Goal: Information Seeking & Learning: Find specific fact

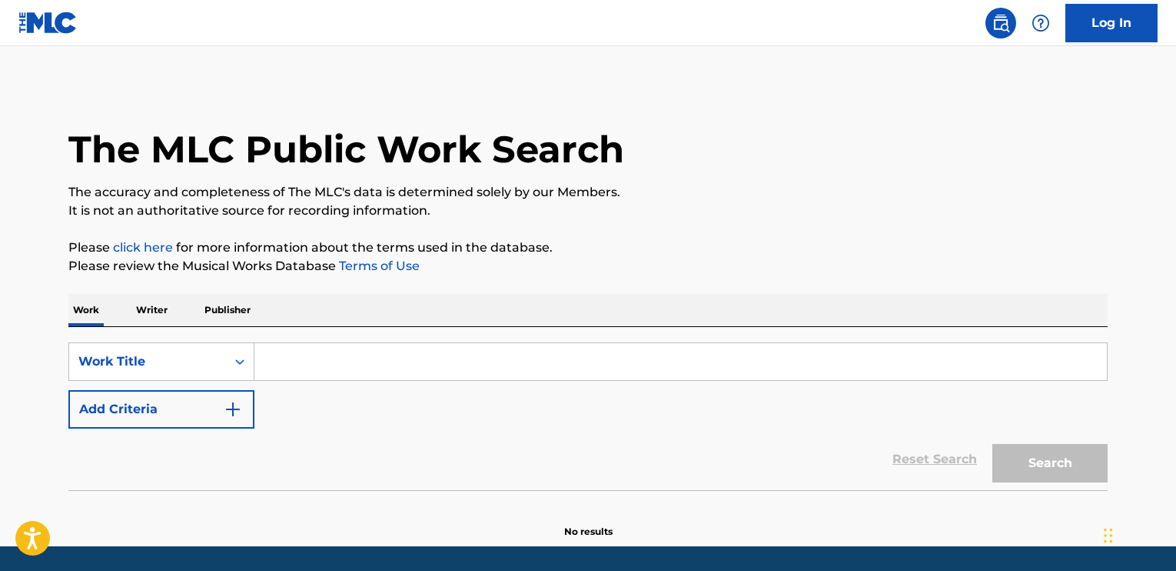
paste input "Let It Be"
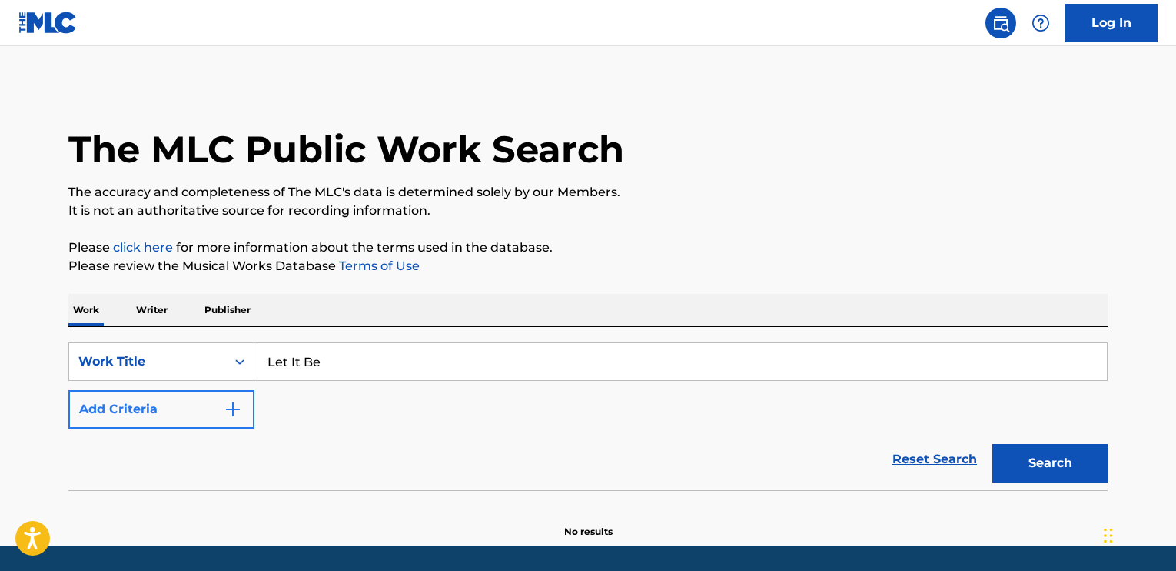
type input "Let It Be"
click at [231, 414] on img "Search Form" at bounding box center [233, 409] width 18 height 18
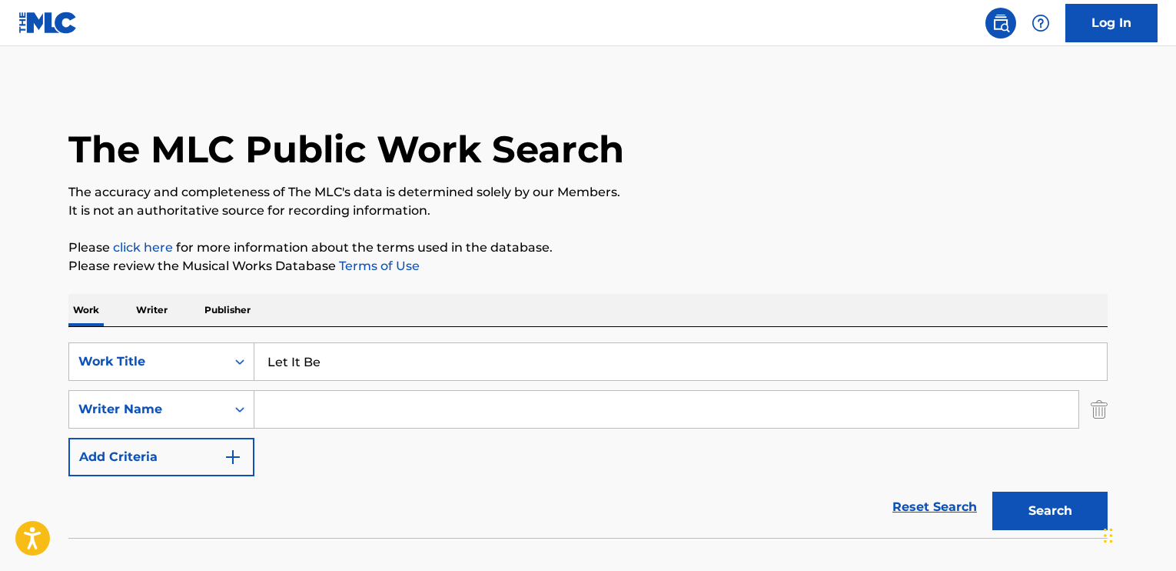
drag, startPoint x: 484, startPoint y: 409, endPoint x: 485, endPoint y: 401, distance: 8.6
click at [484, 409] on input "Search Form" at bounding box center [667, 409] width 824 height 37
type input "[PERSON_NAME]"
click at [1037, 506] on button "Search" at bounding box center [1050, 510] width 115 height 38
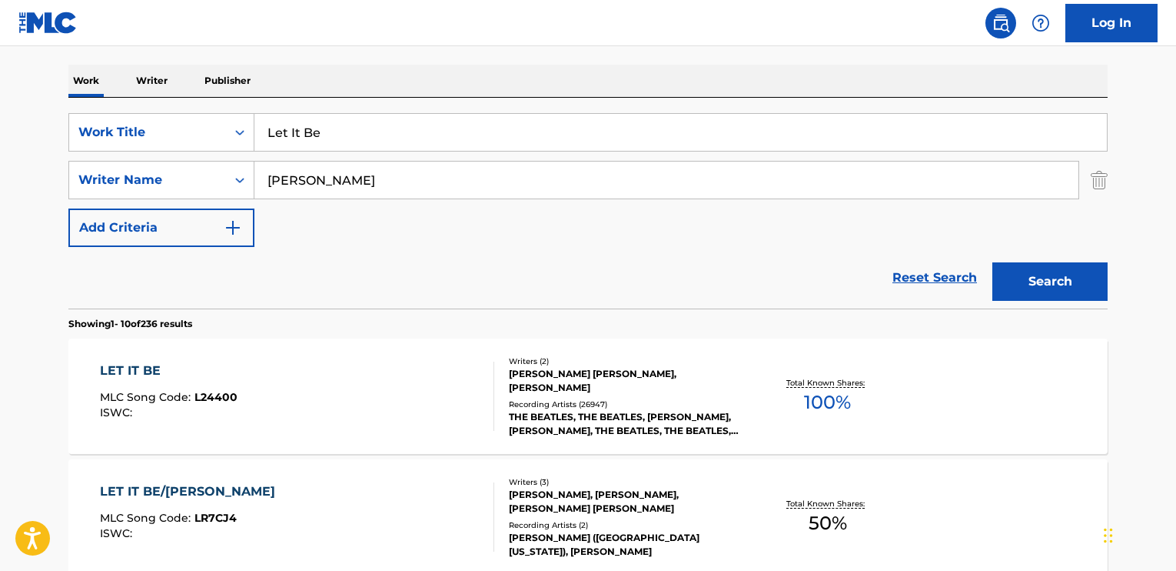
scroll to position [231, 0]
click at [240, 368] on div "LET IT BE MLC Song Code : L24400 ISWC :" at bounding box center [297, 394] width 395 height 69
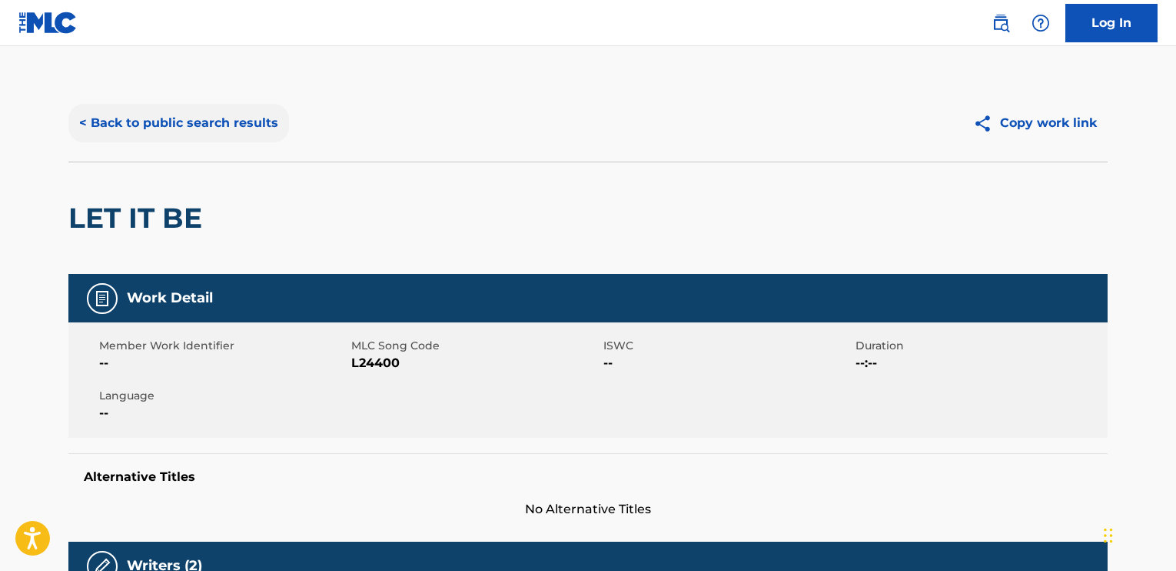
click at [199, 115] on button "< Back to public search results" at bounding box center [178, 123] width 221 height 38
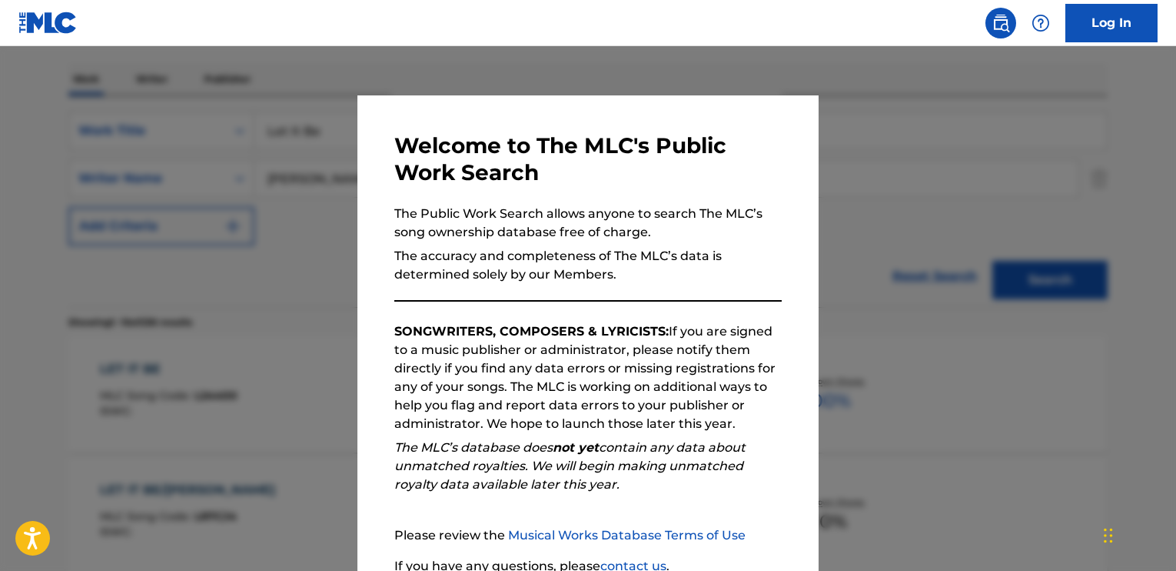
click at [295, 148] on div at bounding box center [588, 331] width 1176 height 571
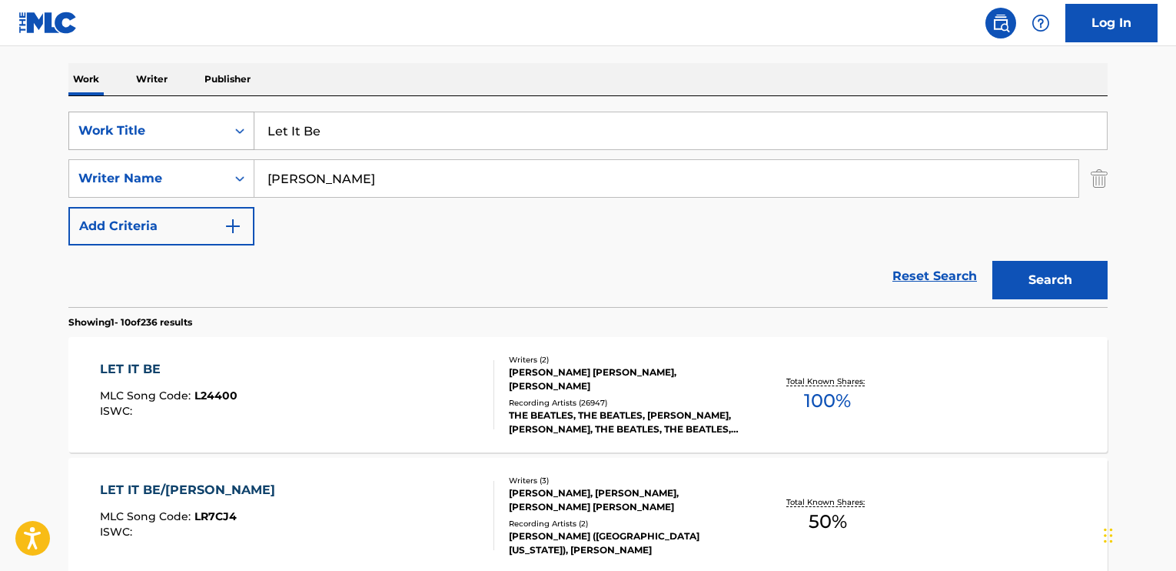
drag, startPoint x: 335, startPoint y: 136, endPoint x: 241, endPoint y: 136, distance: 93.8
click at [241, 136] on div "SearchWithCriteria52d1f9e8-639e-4639-a089-080cd5817c78 Work Title Let It Be" at bounding box center [588, 130] width 1040 height 38
type input "like a bird"
drag, startPoint x: 394, startPoint y: 167, endPoint x: 263, endPoint y: 172, distance: 130.8
click at [263, 172] on input "[PERSON_NAME]" at bounding box center [667, 178] width 824 height 37
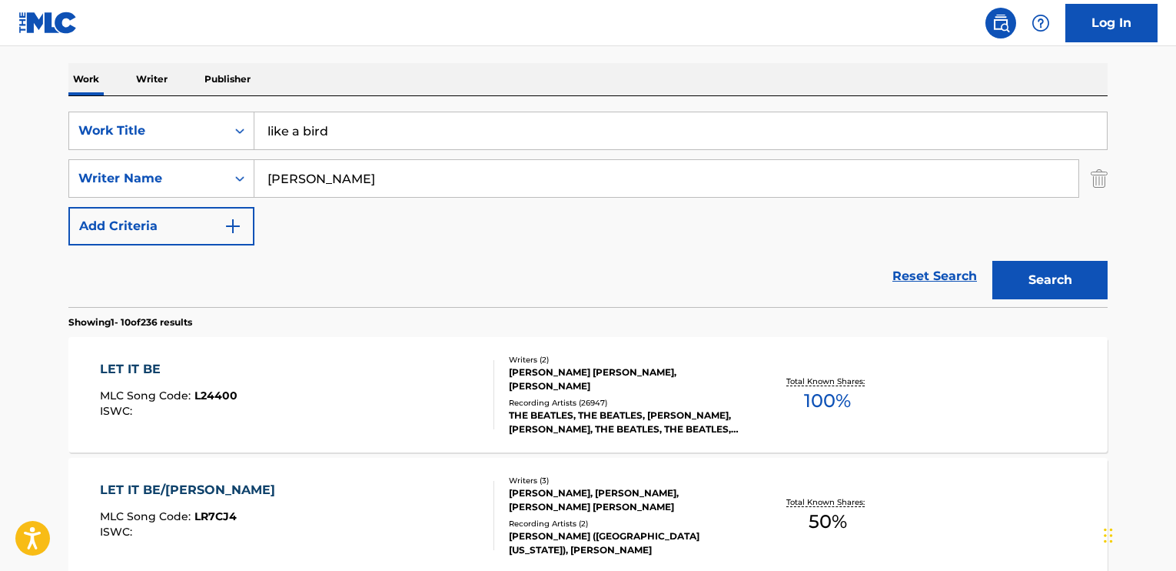
type input "[PERSON_NAME]"
click at [304, 130] on input "like a bird" at bounding box center [681, 130] width 853 height 37
click at [437, 128] on input "bird" at bounding box center [681, 130] width 853 height 37
type input "bird on a wire"
click at [993, 261] on button "Search" at bounding box center [1050, 280] width 115 height 38
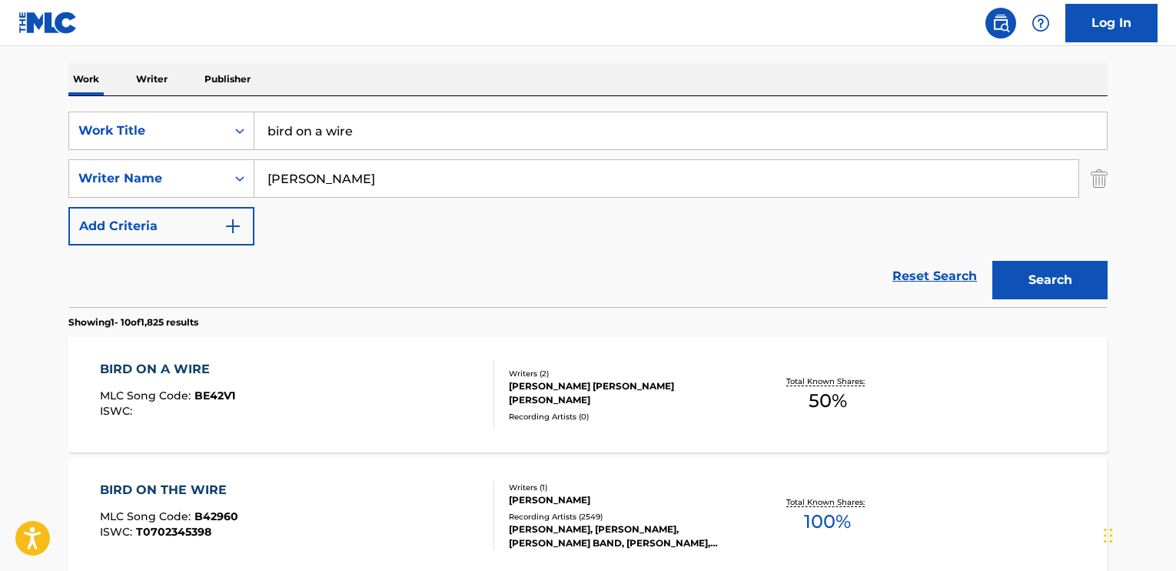
click at [175, 482] on div "BIRD ON THE WIRE" at bounding box center [169, 490] width 138 height 18
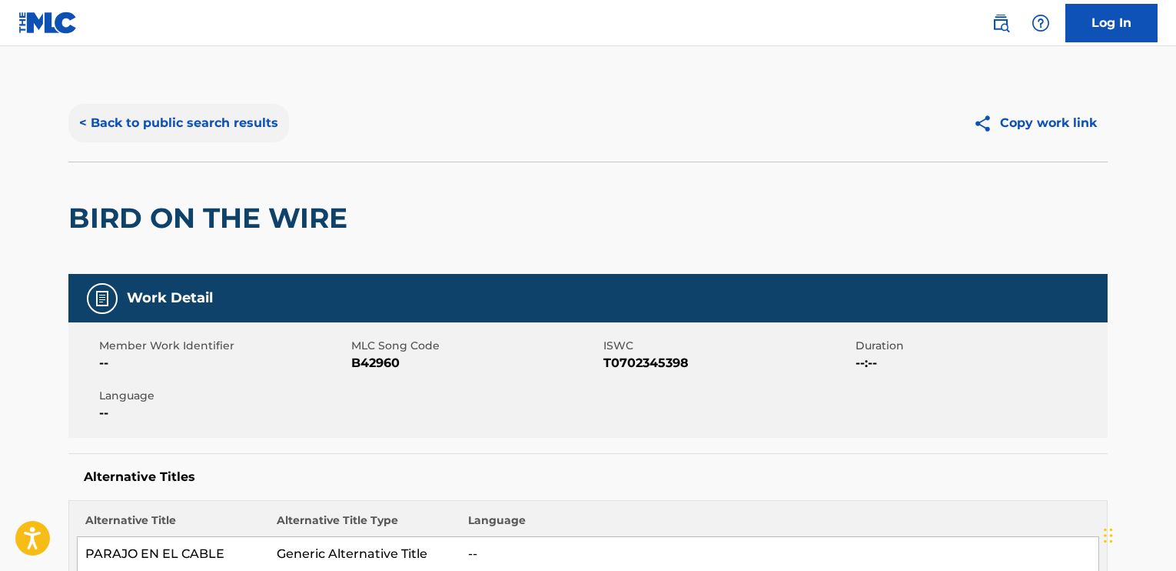
click at [215, 128] on button "< Back to public search results" at bounding box center [178, 123] width 221 height 38
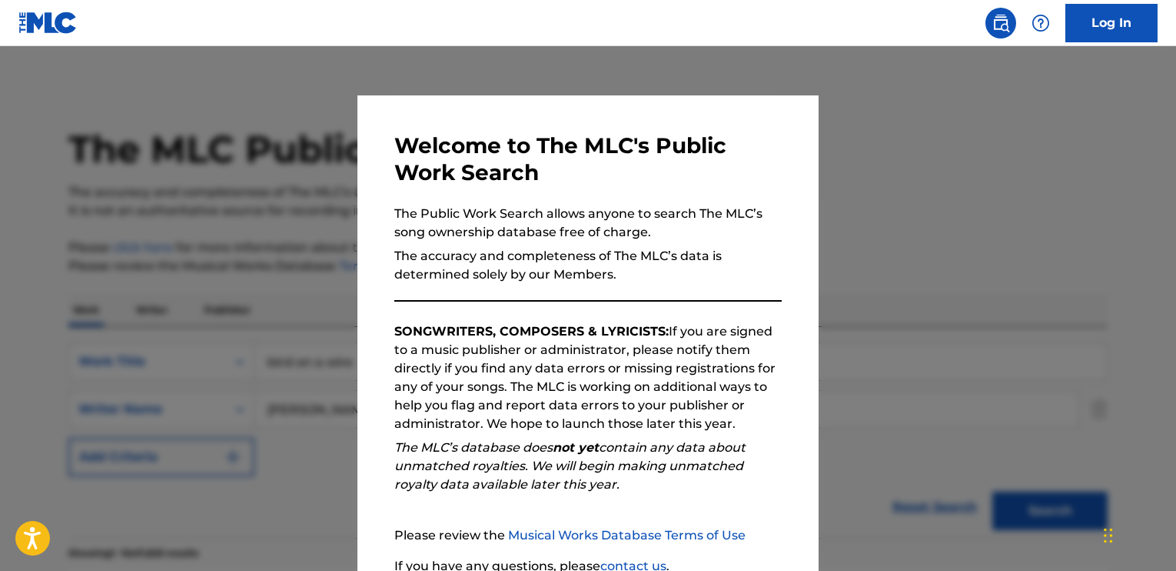
scroll to position [231, 0]
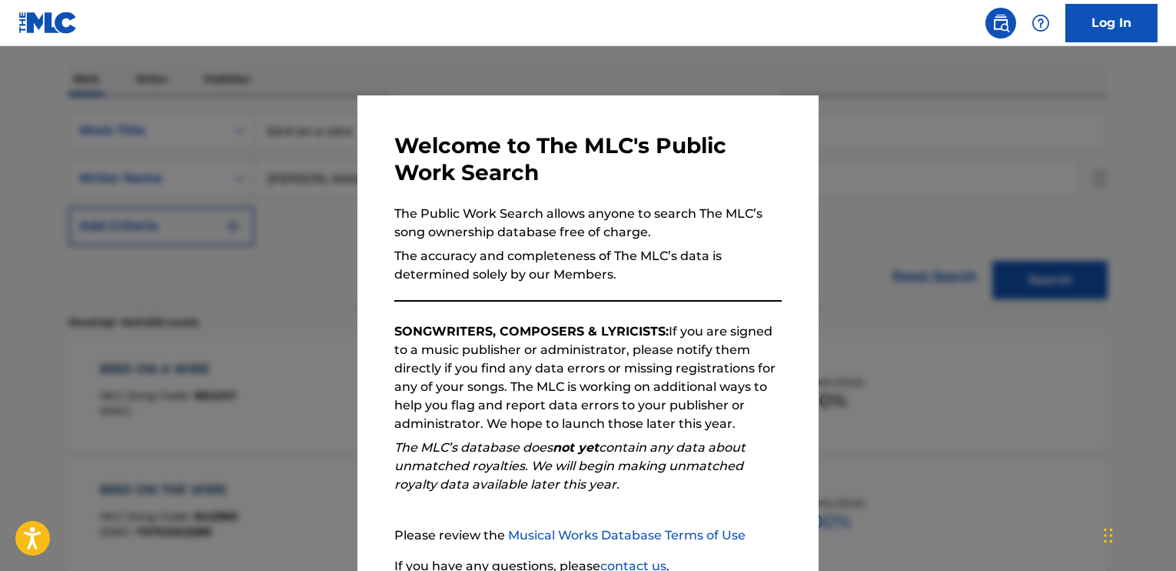
click at [224, 187] on div at bounding box center [588, 331] width 1176 height 571
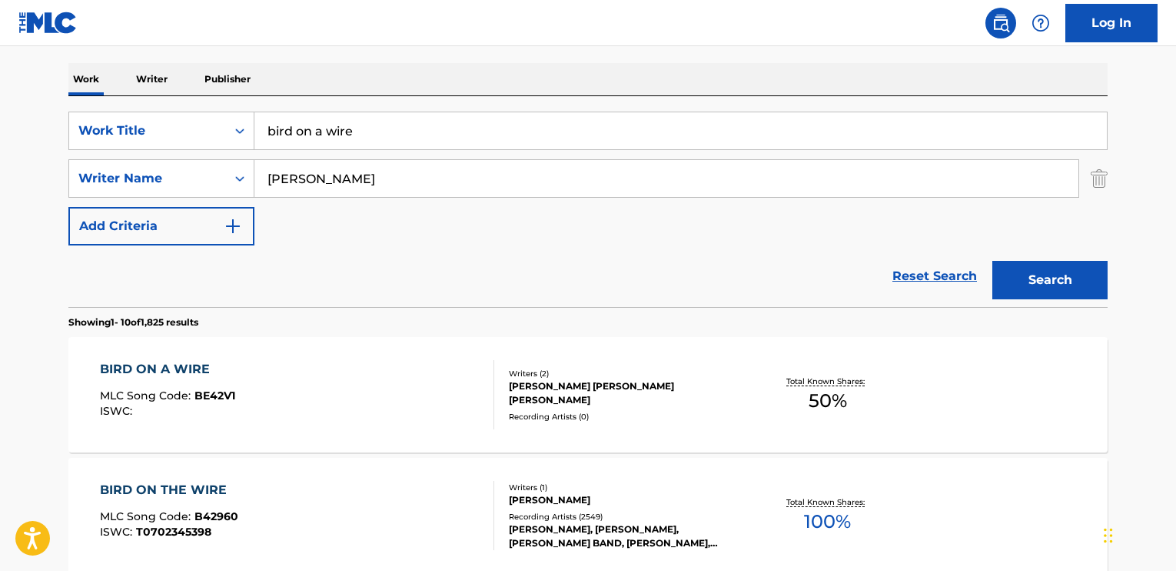
click at [387, 238] on div "SearchWithCriteria52d1f9e8-639e-4639-a089-080cd5817c78 Work Title bird on a wir…" at bounding box center [588, 178] width 1040 height 134
drag, startPoint x: 379, startPoint y: 139, endPoint x: 265, endPoint y: 140, distance: 113.8
click at [263, 141] on input "bird on a wire" at bounding box center [681, 130] width 853 height 37
paste input "Lawdy Miss [PERSON_NAME]"
type input "Lawdy Miss [PERSON_NAME]"
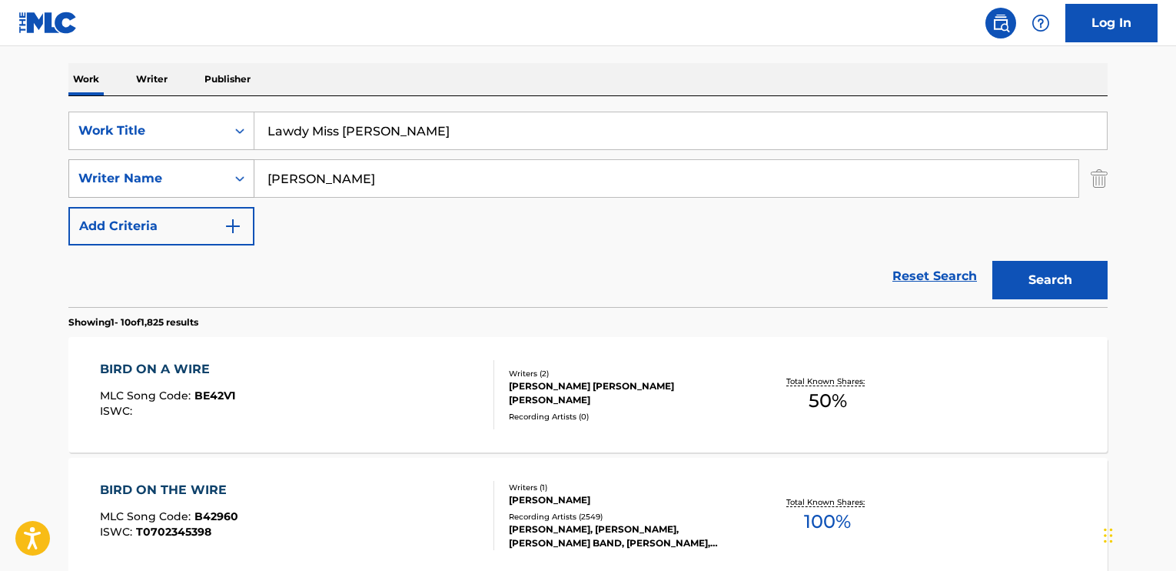
drag, startPoint x: 336, startPoint y: 173, endPoint x: 236, endPoint y: 161, distance: 100.6
click at [236, 161] on div "SearchWithCriteria95b8bbb9-7ea8-41f8-a78e-57d62d9c5314 Writer Name [PERSON_NAME]" at bounding box center [588, 178] width 1040 height 38
type input "price"
click at [993, 261] on button "Search" at bounding box center [1050, 280] width 115 height 38
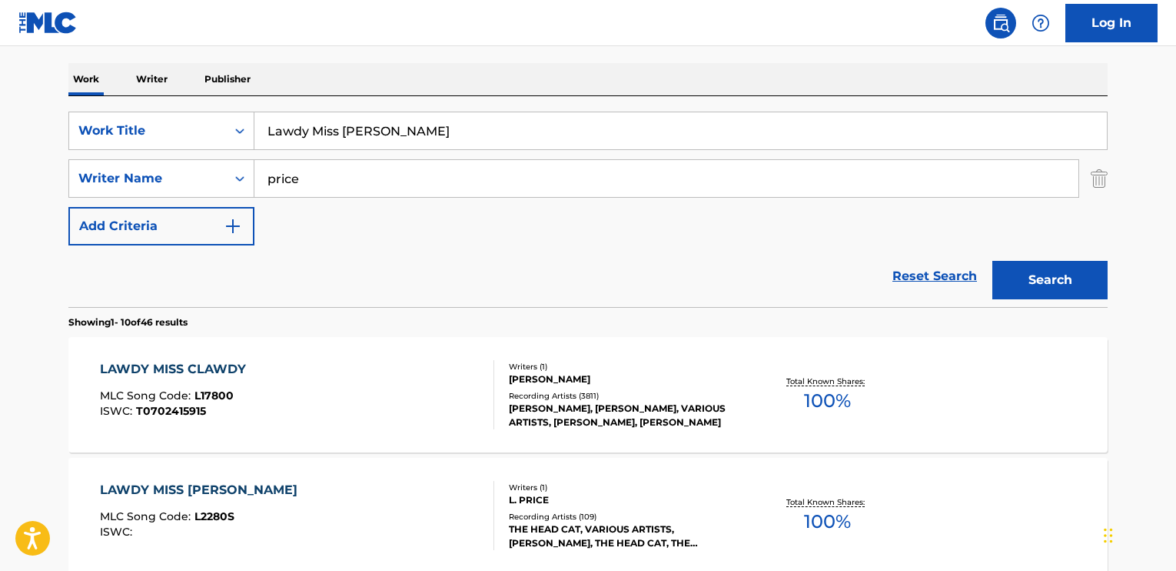
click at [225, 371] on div "LAWDY MISS CLAWDY" at bounding box center [177, 369] width 154 height 18
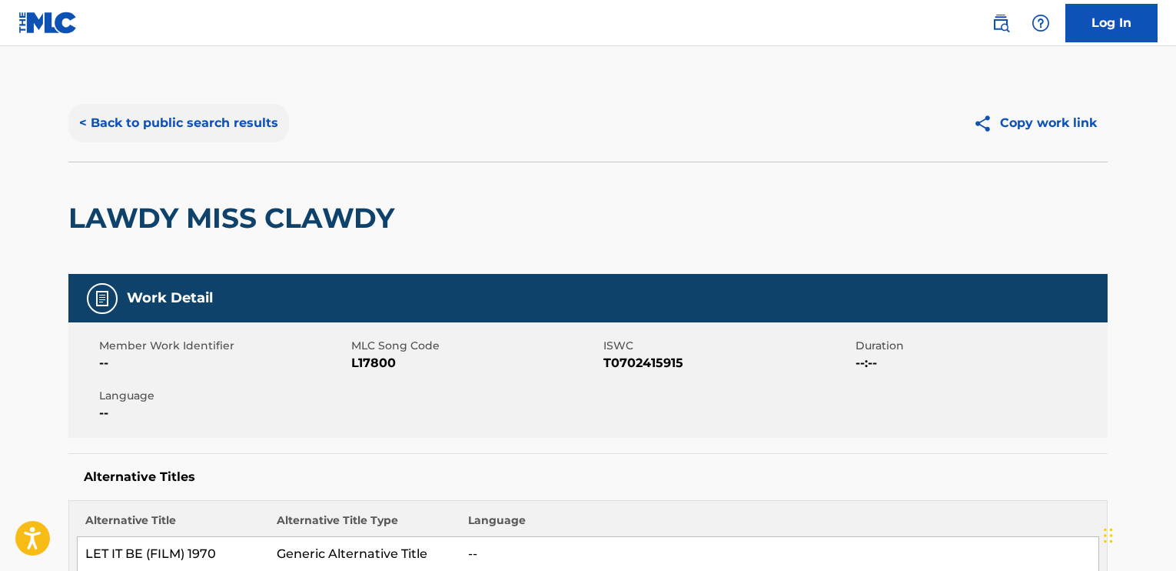
click at [125, 124] on button "< Back to public search results" at bounding box center [178, 123] width 221 height 38
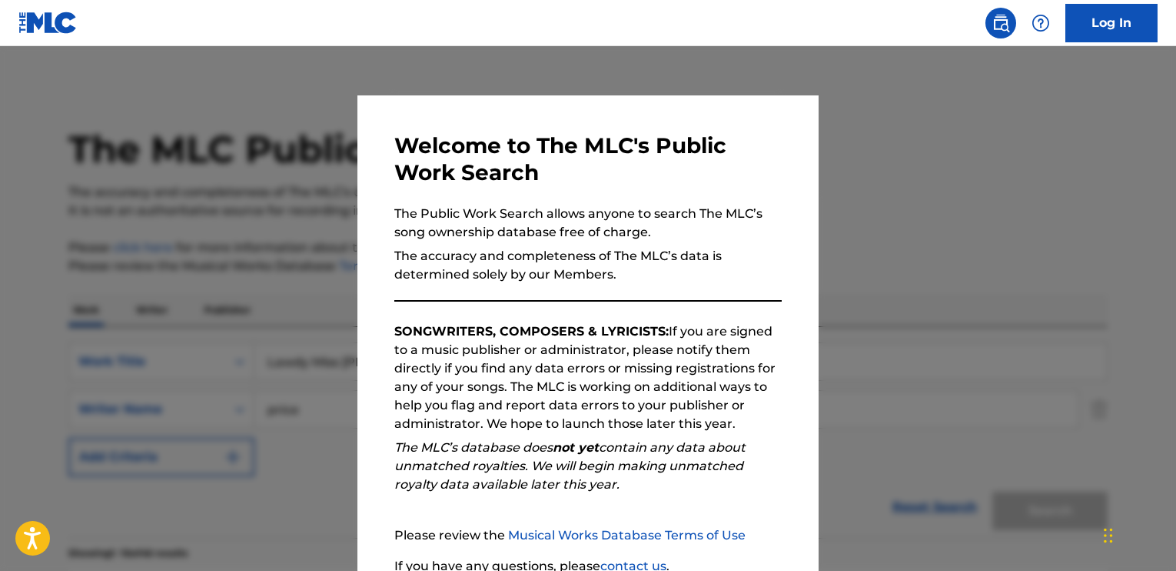
scroll to position [231, 0]
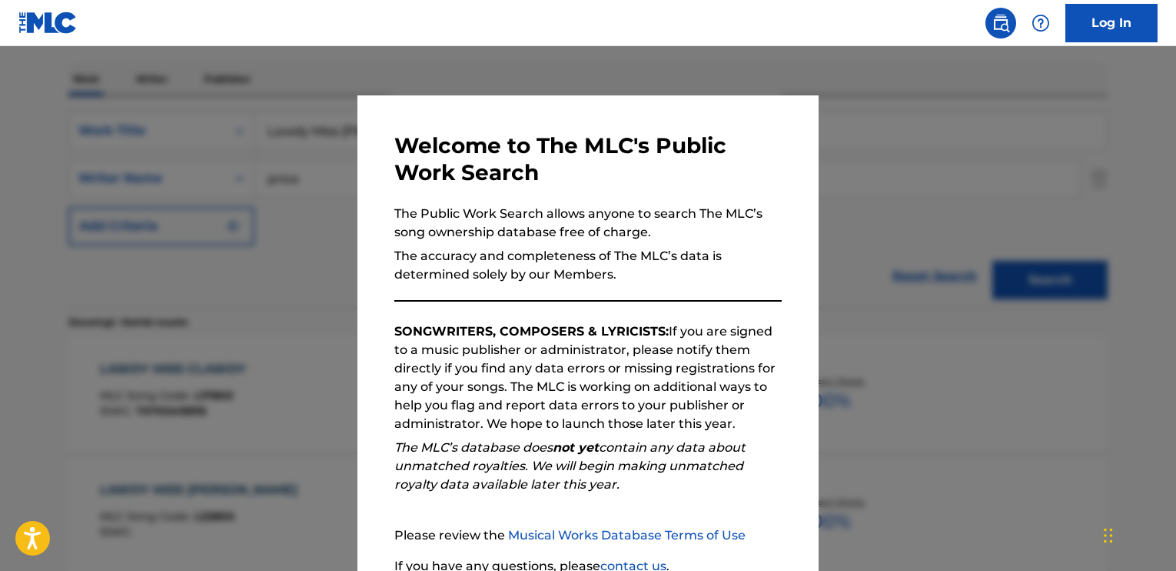
click at [244, 285] on div at bounding box center [588, 331] width 1176 height 571
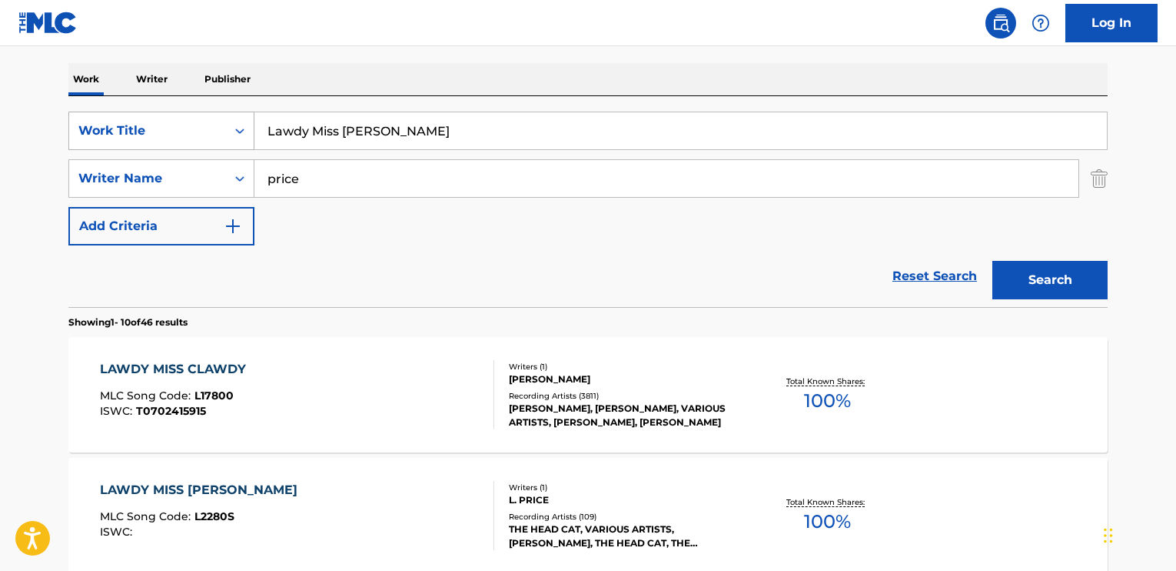
drag, startPoint x: 401, startPoint y: 128, endPoint x: 177, endPoint y: 111, distance: 224.3
click at [177, 111] on div "SearchWithCriteria52d1f9e8-639e-4639-a089-080cd5817c78 Work Title Lawdy Miss Cl…" at bounding box center [588, 130] width 1040 height 38
type input "superstar"
drag, startPoint x: 325, startPoint y: 177, endPoint x: 248, endPoint y: 172, distance: 77.8
click at [248, 172] on div "SearchWithCriteria95b8bbb9-7ea8-41f8-a78e-57d62d9c5314 Writer Name price" at bounding box center [588, 178] width 1040 height 38
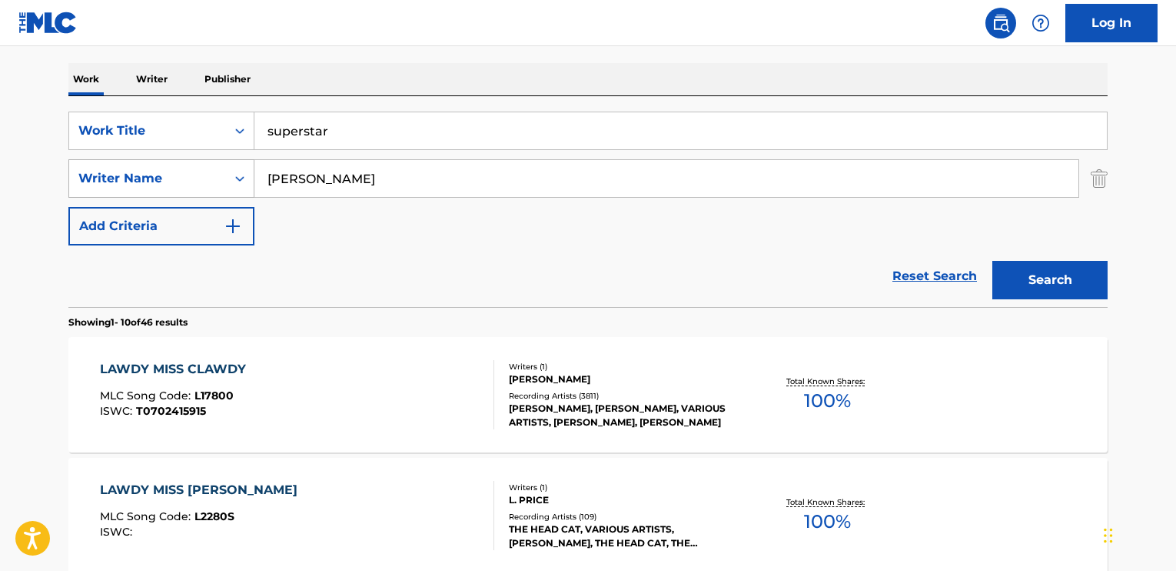
type input "[PERSON_NAME]"
click at [993, 261] on button "Search" at bounding box center [1050, 280] width 115 height 38
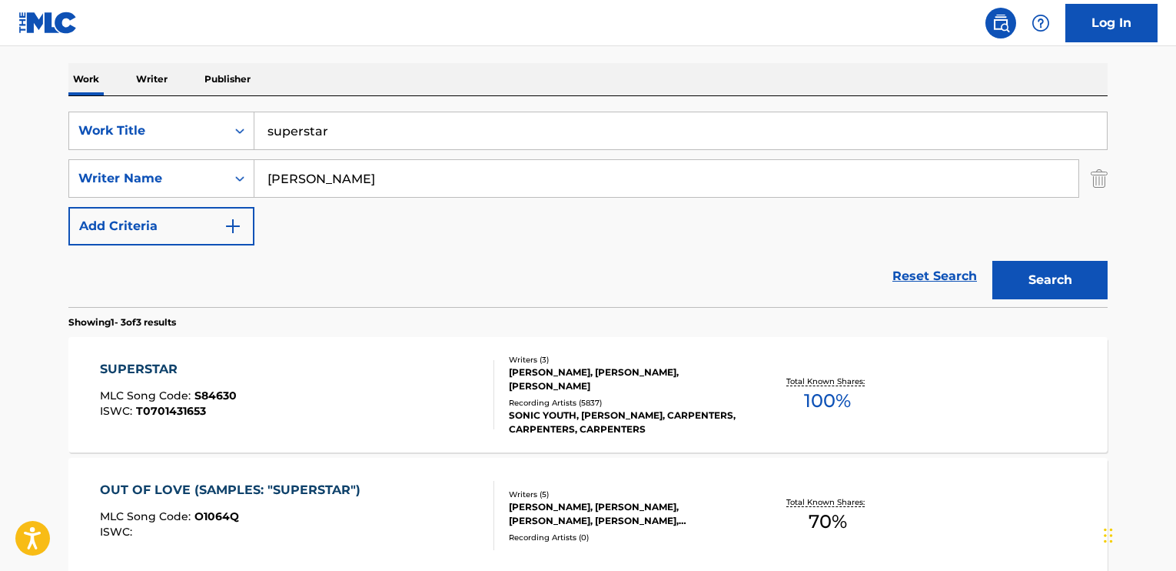
click at [172, 372] on div "SUPERSTAR" at bounding box center [168, 369] width 137 height 18
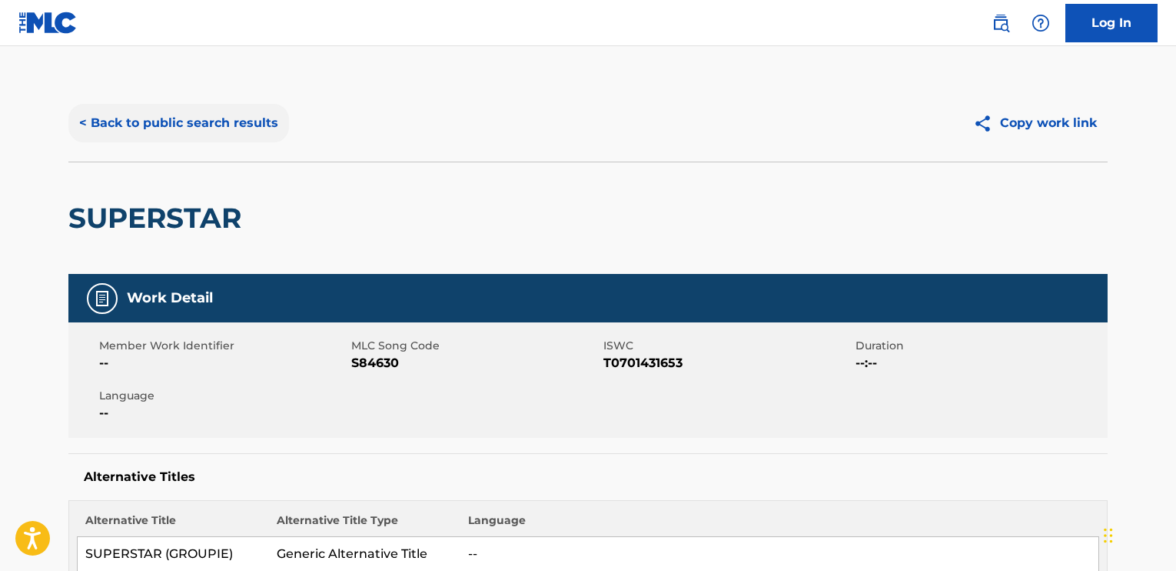
click at [115, 123] on button "< Back to public search results" at bounding box center [178, 123] width 221 height 38
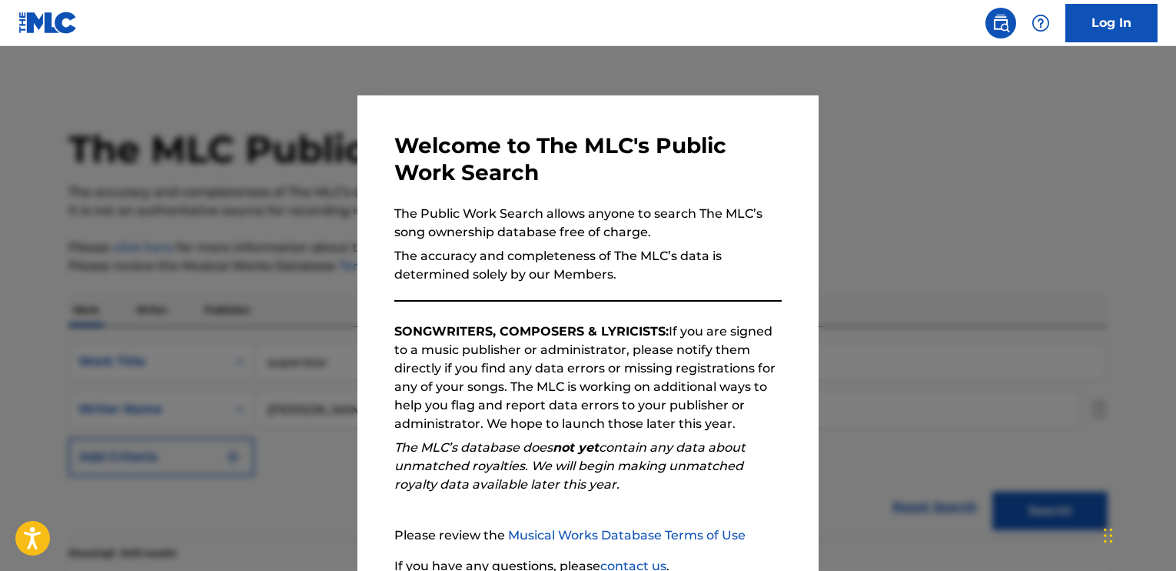
scroll to position [231, 0]
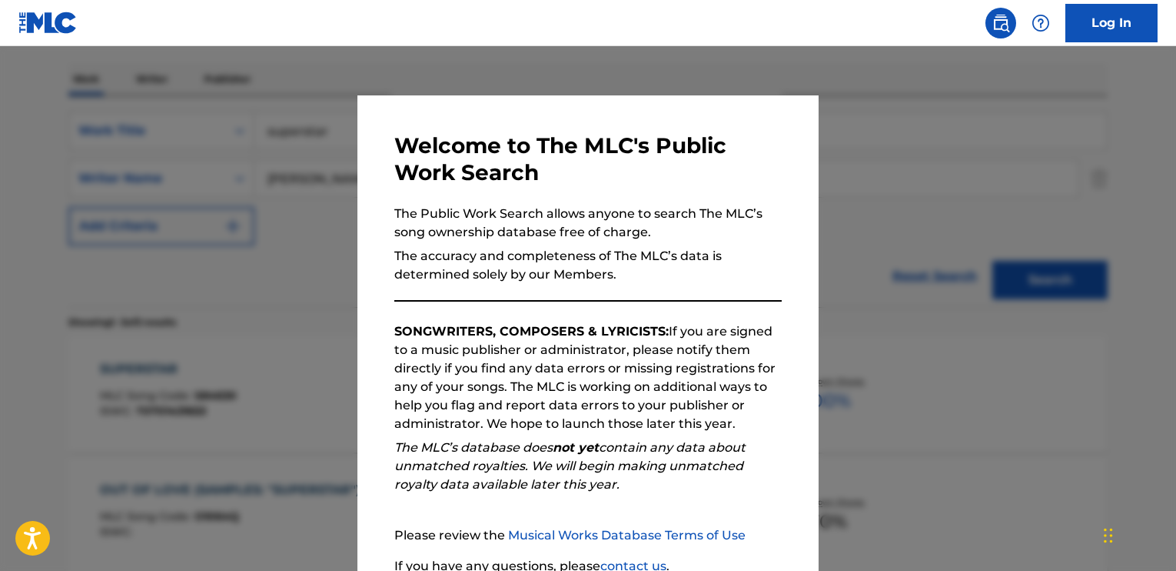
click at [254, 149] on div at bounding box center [588, 331] width 1176 height 571
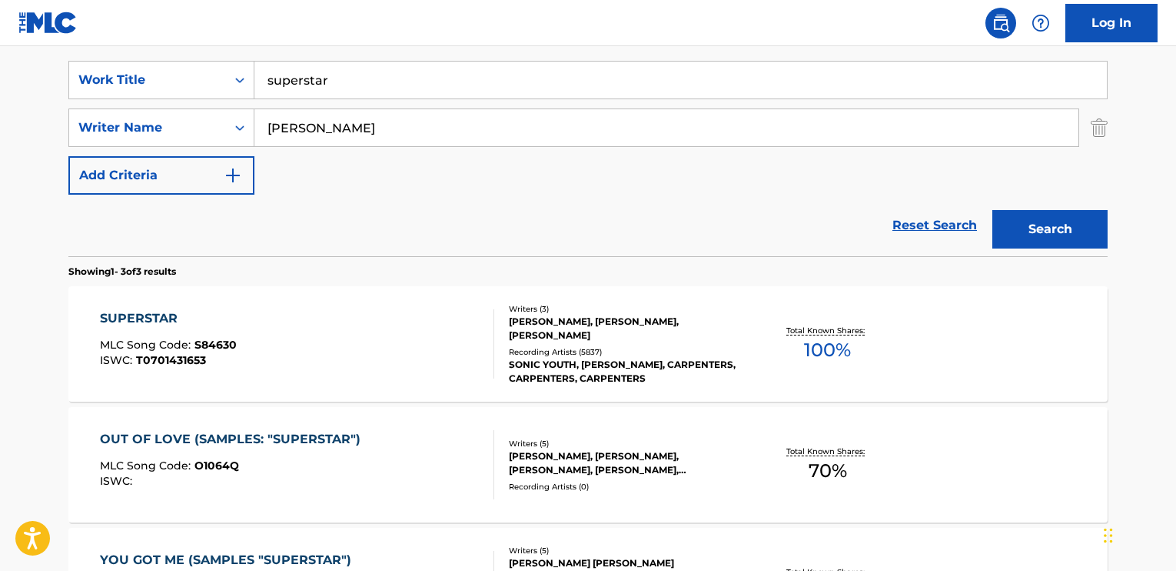
scroll to position [308, 0]
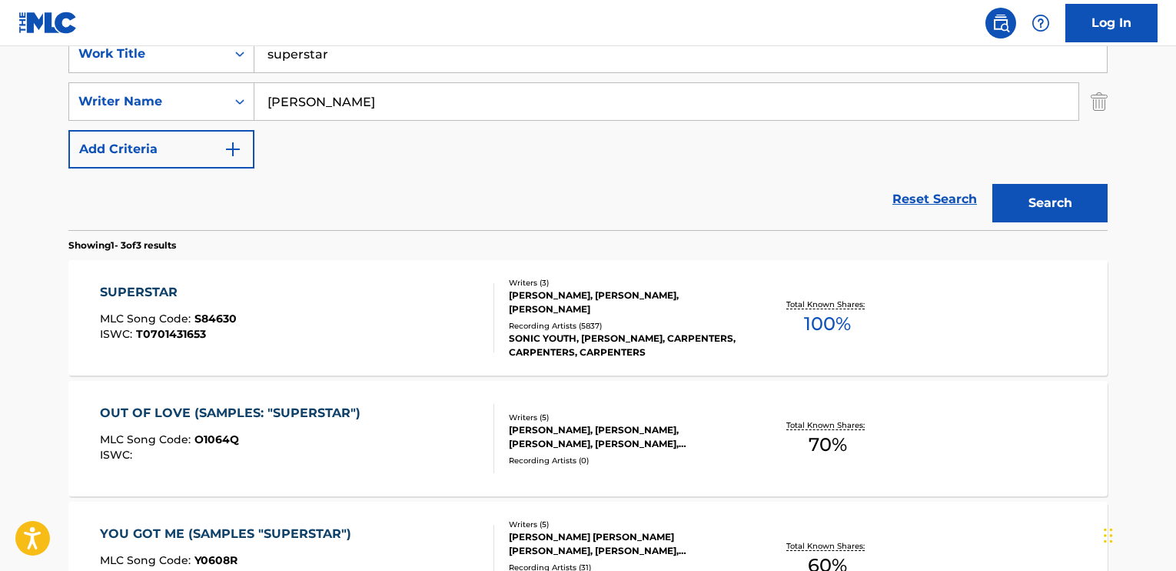
click at [145, 291] on div "SUPERSTAR" at bounding box center [168, 292] width 137 height 18
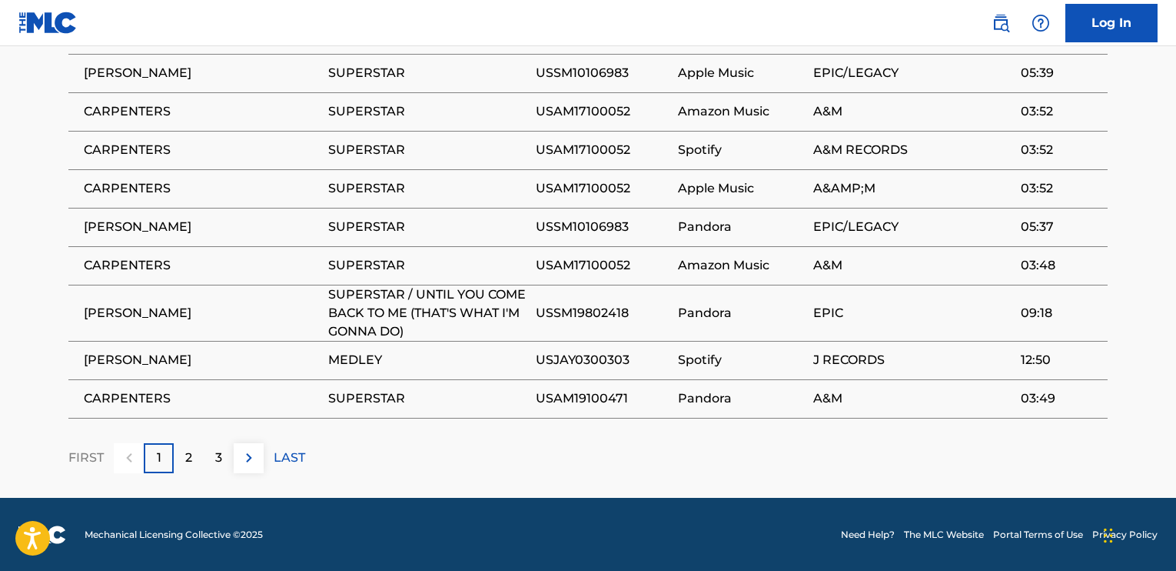
scroll to position [1436, 0]
click at [251, 461] on img at bounding box center [249, 457] width 18 height 18
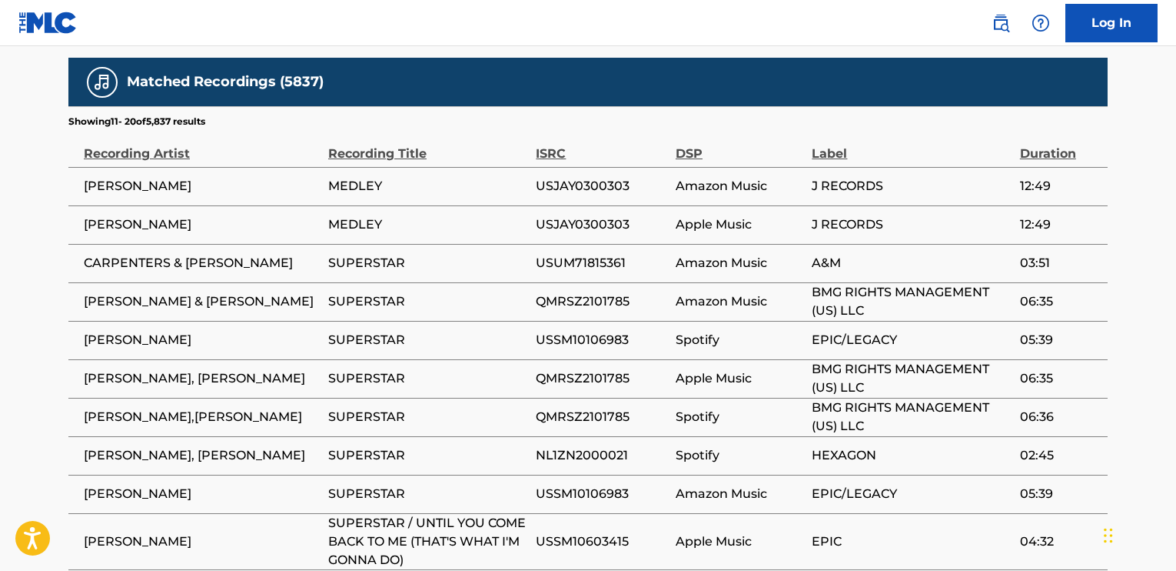
scroll to position [1282, 0]
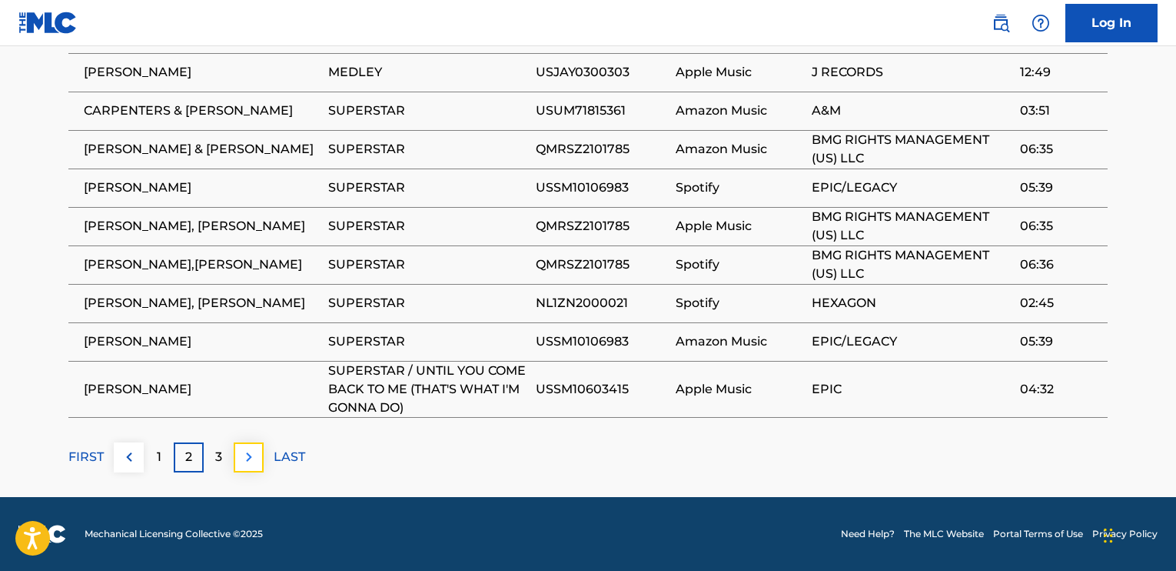
click at [246, 461] on img at bounding box center [249, 457] width 18 height 18
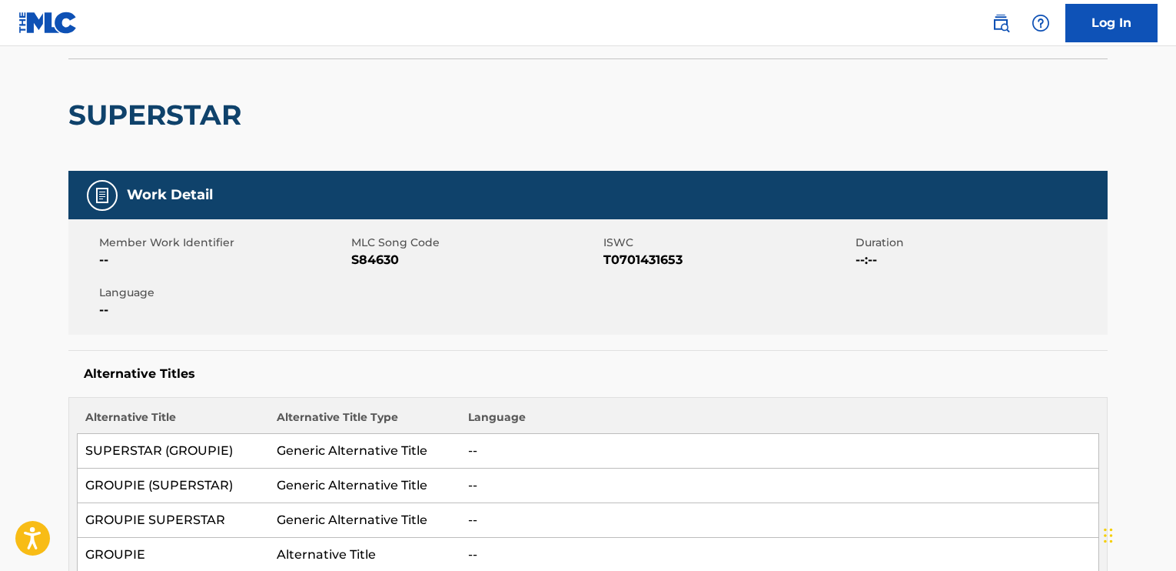
scroll to position [0, 0]
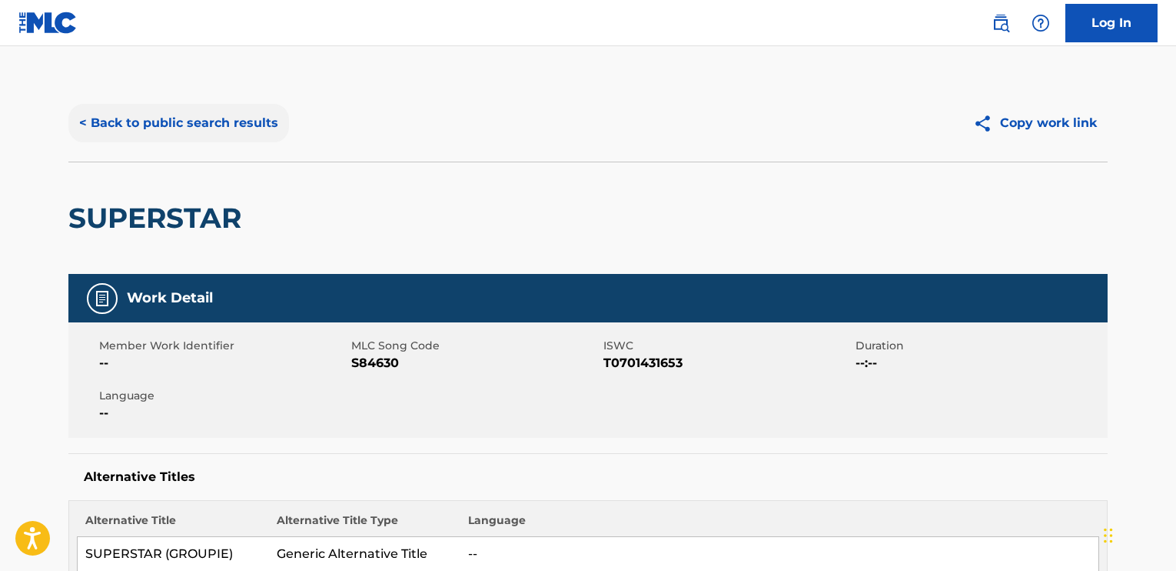
click at [175, 133] on button "< Back to public search results" at bounding box center [178, 123] width 221 height 38
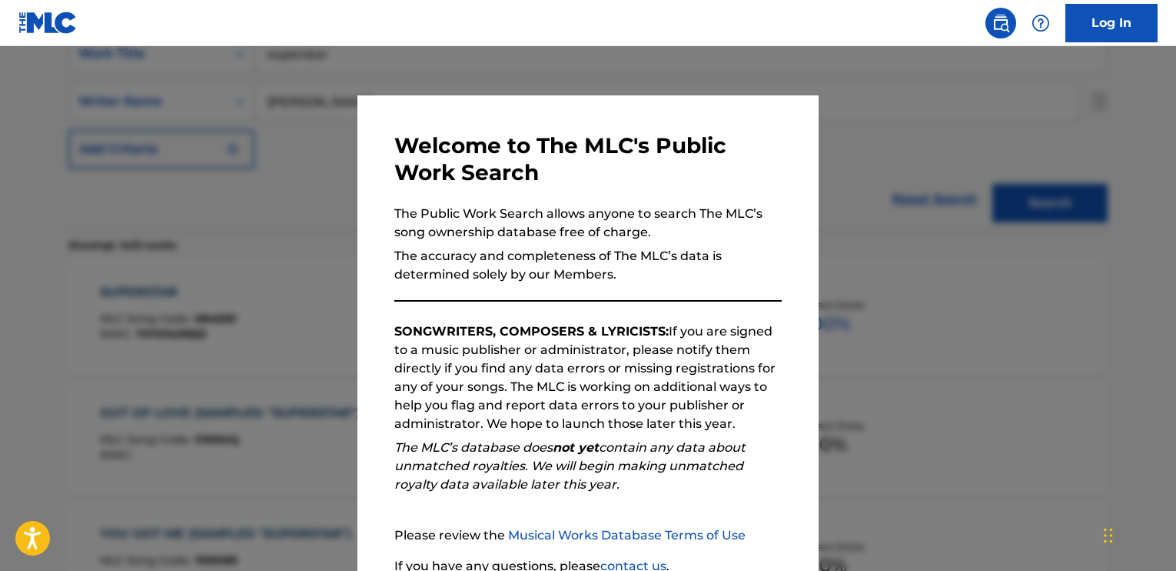
click at [69, 319] on div at bounding box center [588, 331] width 1176 height 571
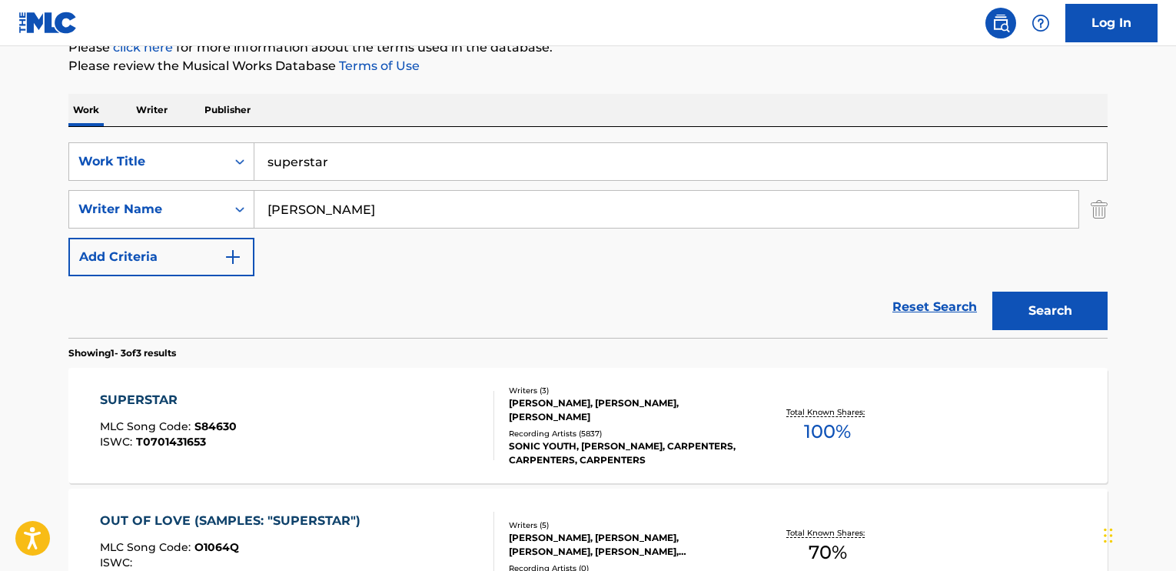
scroll to position [277, 0]
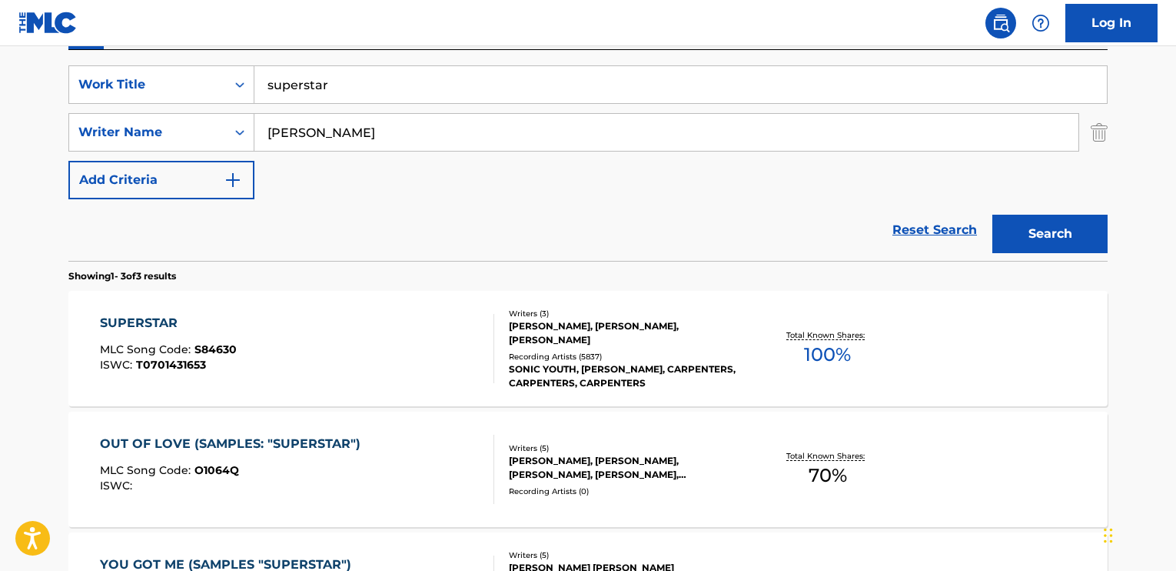
click at [158, 324] on div "SUPERSTAR" at bounding box center [168, 323] width 137 height 18
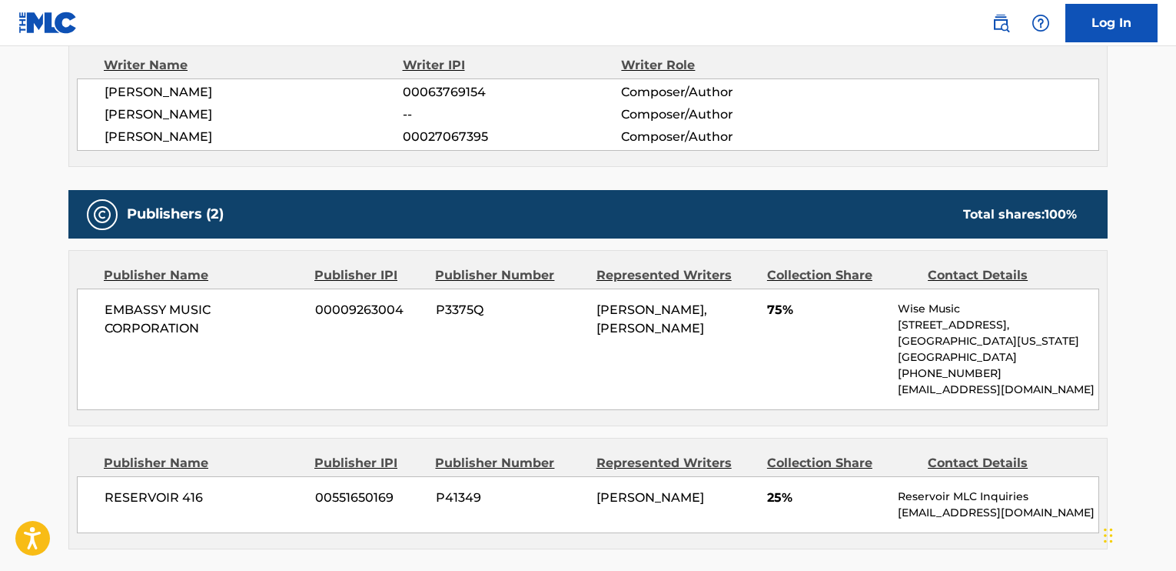
scroll to position [846, 0]
